Goal: Communication & Community: Answer question/provide support

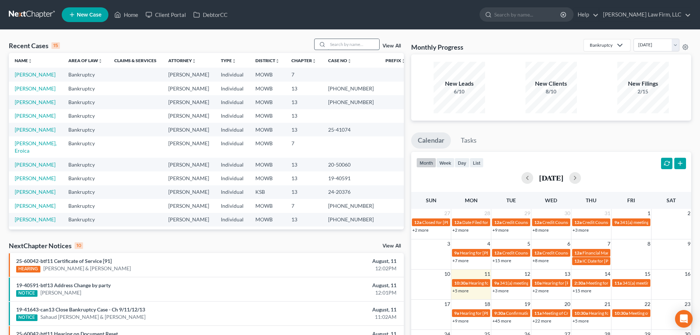
click at [329, 43] on input "search" at bounding box center [353, 44] width 51 height 11
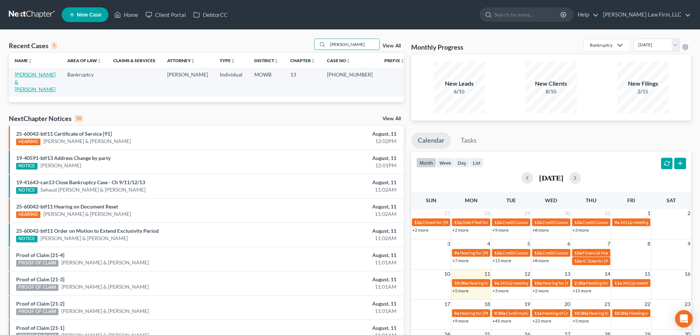
type input "[PERSON_NAME]"
click at [43, 72] on link "[PERSON_NAME] & [PERSON_NAME]" at bounding box center [35, 81] width 41 height 21
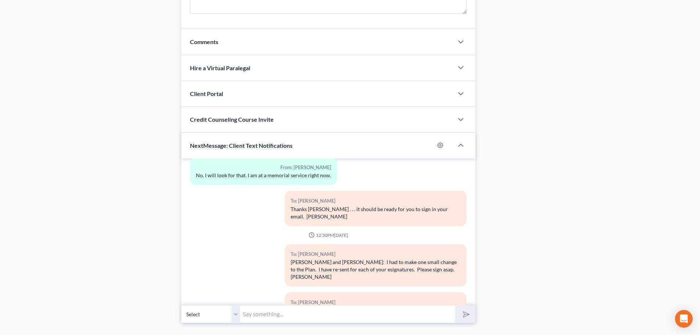
scroll to position [663, 0]
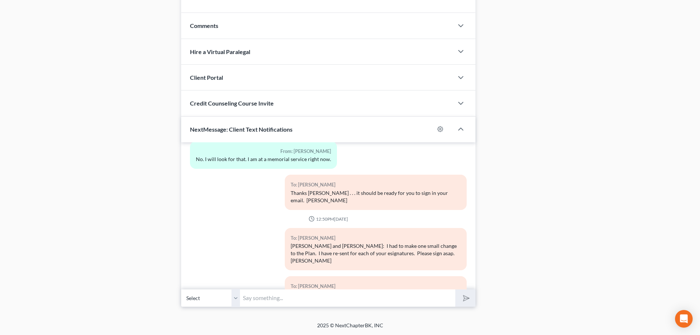
click at [249, 298] on input "text" at bounding box center [347, 298] width 215 height 18
click at [237, 299] on select "Select [PHONE_NUMBER] - [PERSON_NAME] [PHONE_NUMBER] - [PERSON_NAME]" at bounding box center [210, 298] width 59 height 18
click at [181, 289] on select "Select [PHONE_NUMBER] - [PERSON_NAME] [PHONE_NUMBER] - [PERSON_NAME]" at bounding box center [210, 298] width 59 height 18
click at [261, 298] on input "[PERSON_NAME]:" at bounding box center [347, 298] width 215 height 18
type input "[PERSON_NAME]: Please call me. [PERSON_NAME] [PHONE_NUMBER]"
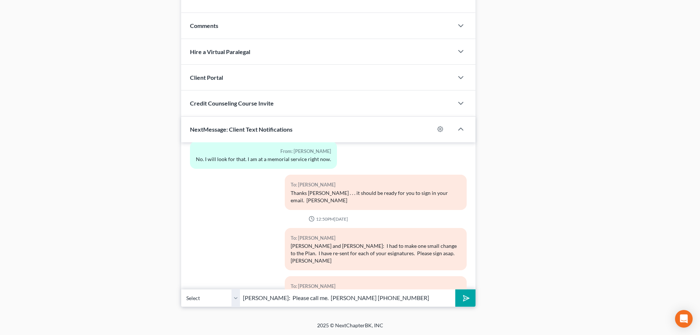
click at [464, 295] on icon "submit" at bounding box center [465, 297] width 10 height 10
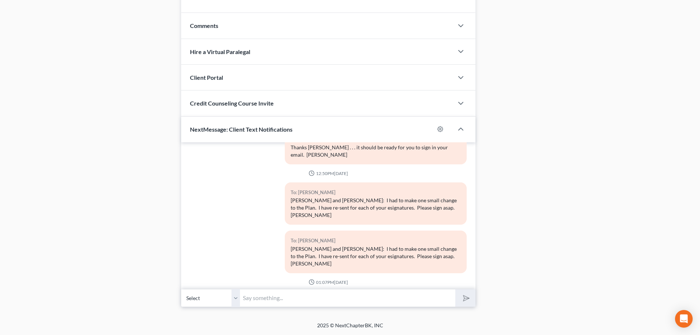
click at [244, 298] on input "text" at bounding box center [347, 298] width 215 height 18
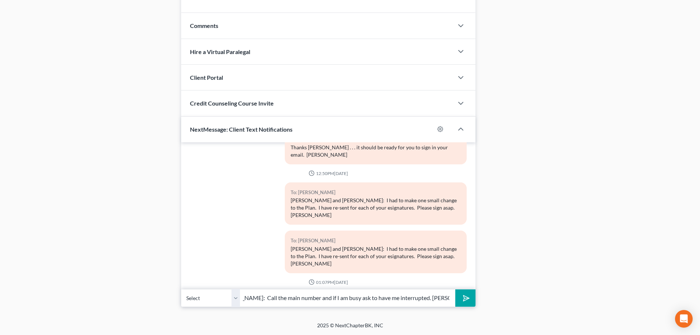
scroll to position [0, 29]
type input "[PERSON_NAME]: Call the main number and if I am busy ask to have me interrupted…"
click at [464, 295] on icon "submit" at bounding box center [465, 297] width 10 height 10
